Goal: Navigation & Orientation: Find specific page/section

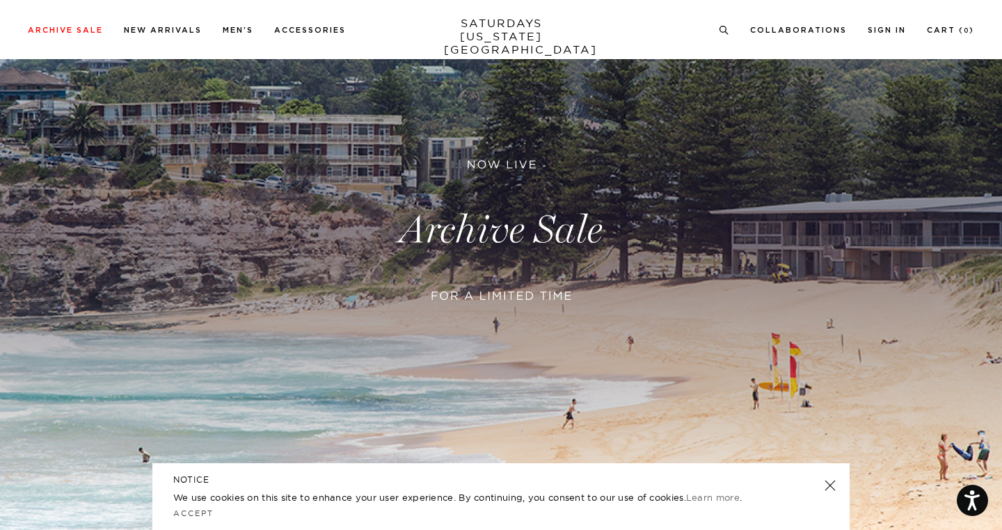
scroll to position [67, 0]
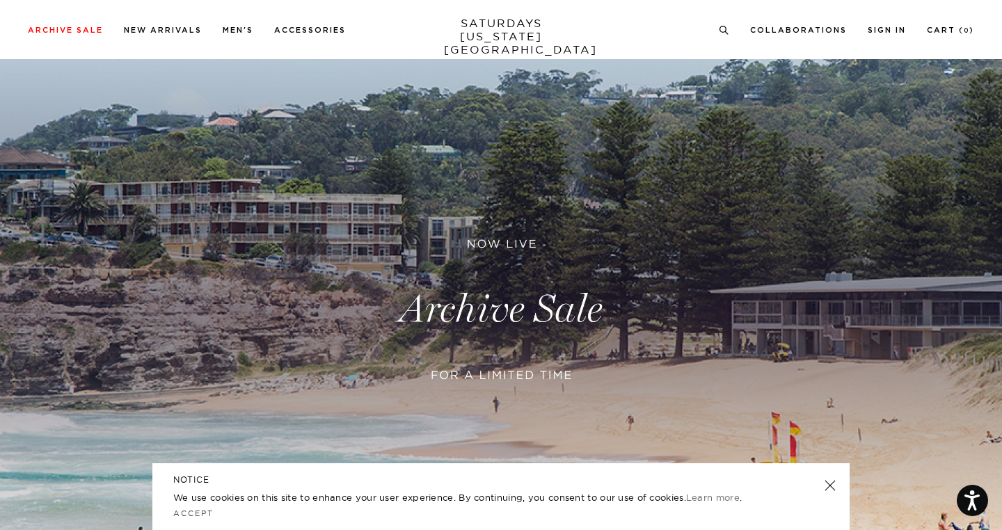
click at [513, 342] on link at bounding box center [501, 310] width 1002 height 614
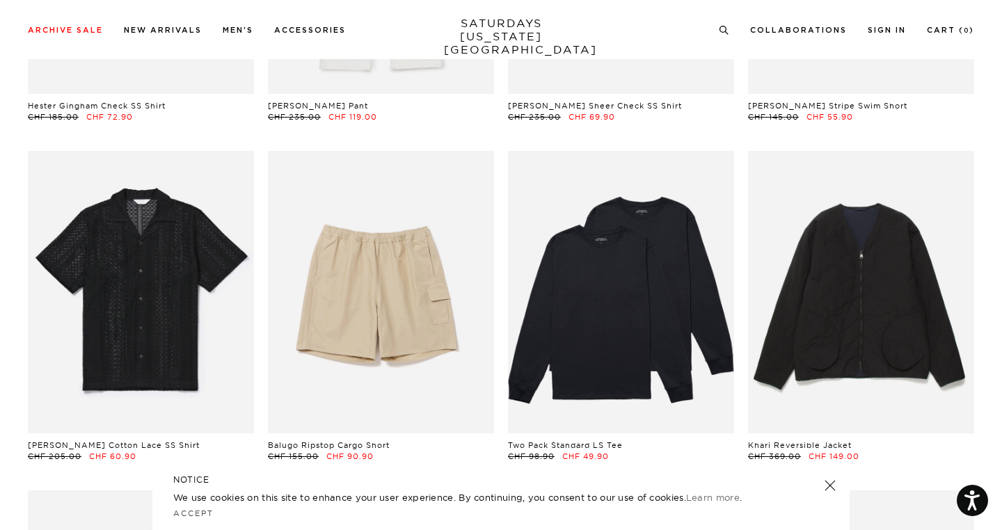
scroll to position [1176, 0]
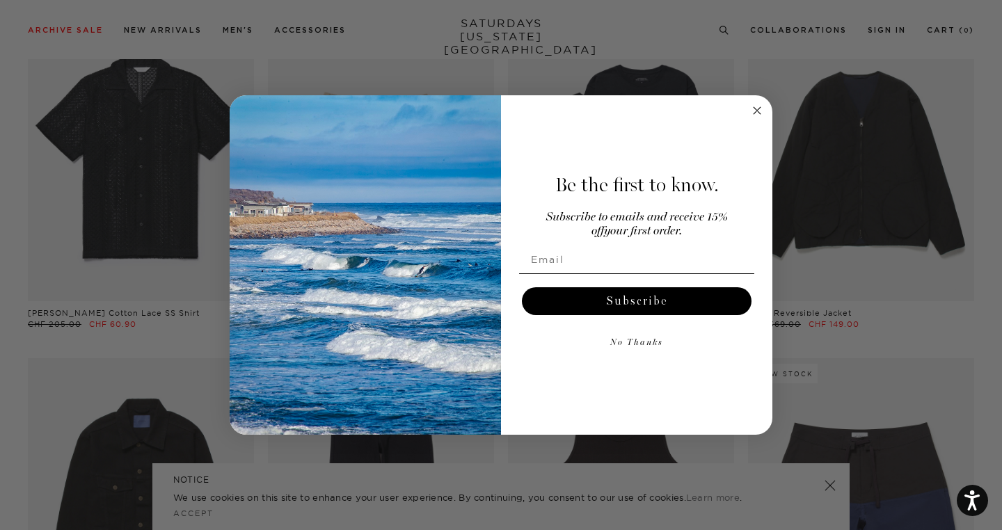
click at [761, 109] on circle "Close dialog" at bounding box center [757, 111] width 16 height 16
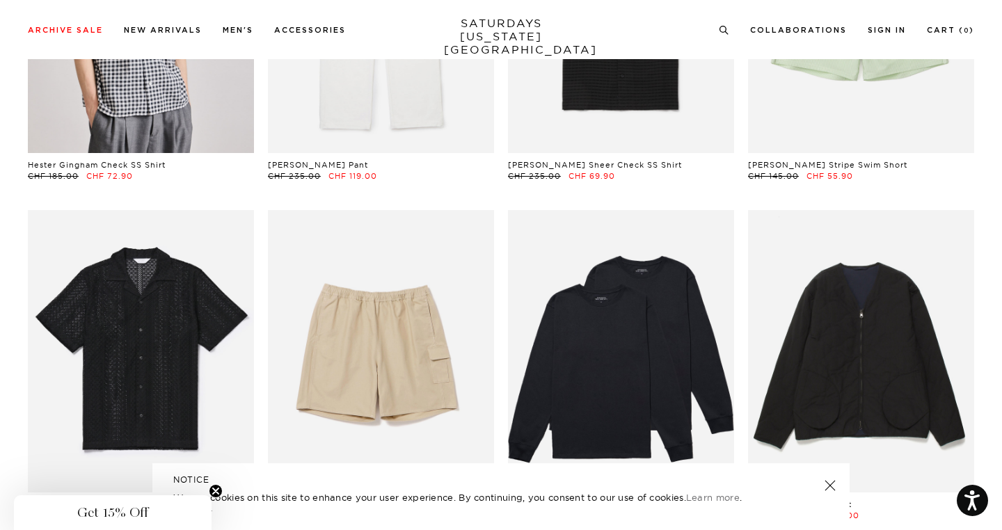
scroll to position [923, 0]
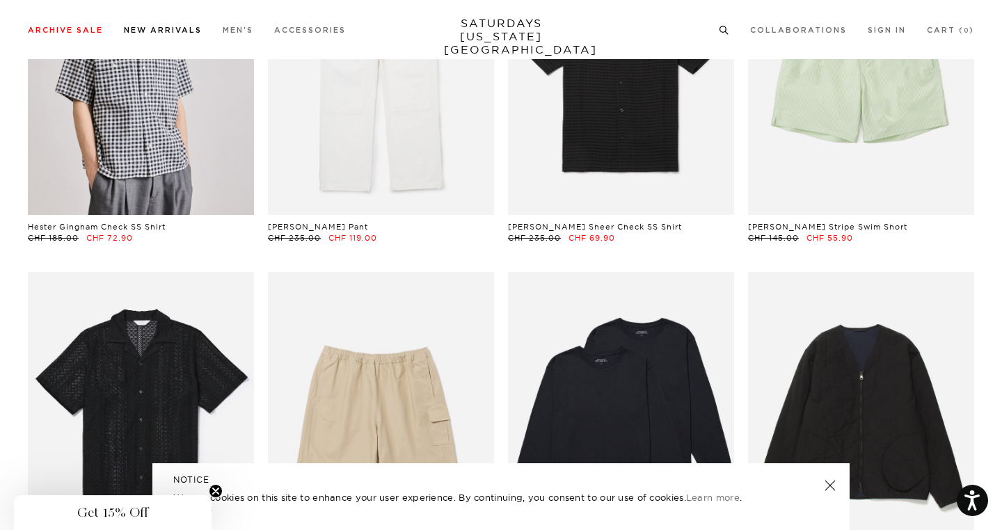
click at [159, 34] on link "New Arrivals" at bounding box center [163, 30] width 78 height 8
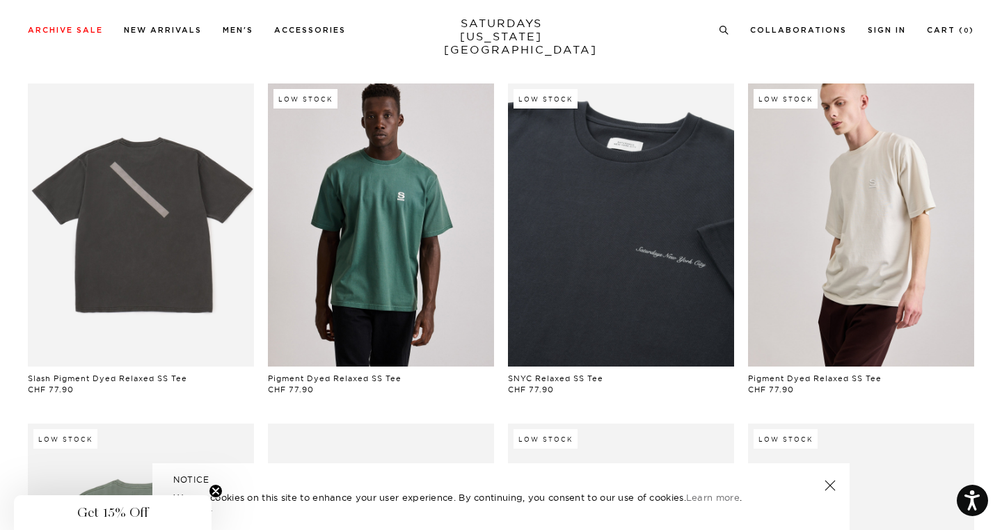
scroll to position [769, 0]
